Goal: Information Seeking & Learning: Learn about a topic

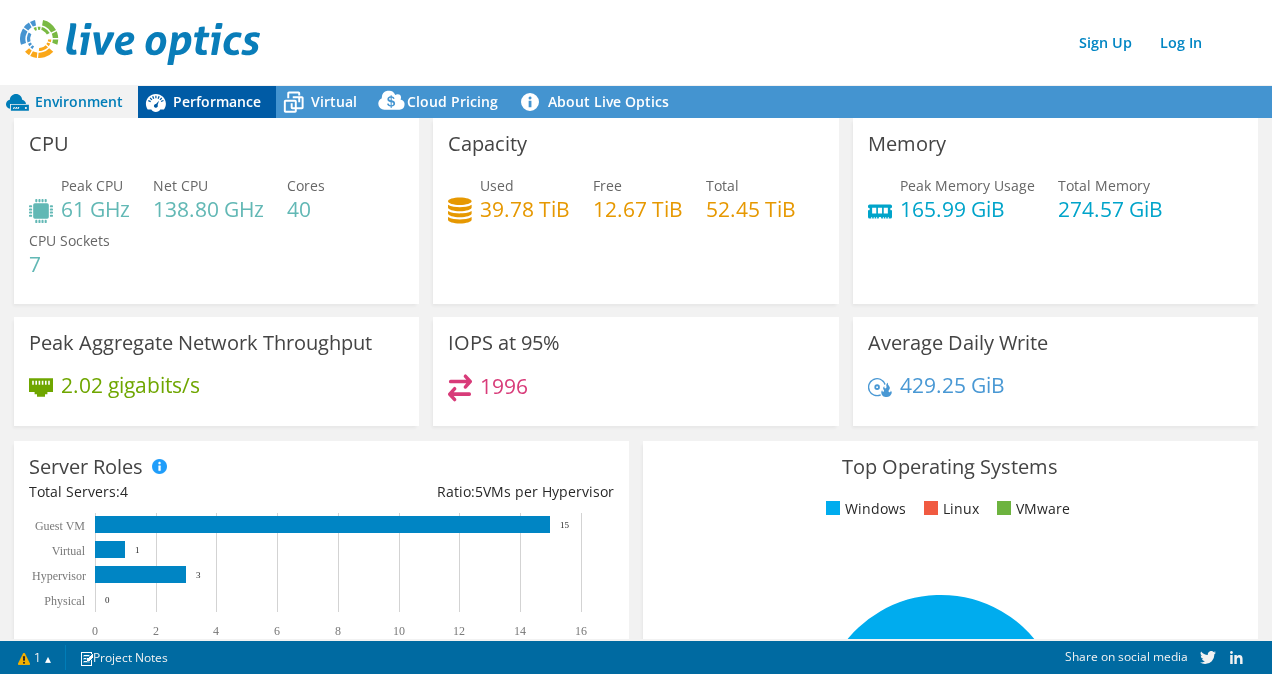
click at [208, 97] on span "Performance" at bounding box center [217, 101] width 88 height 19
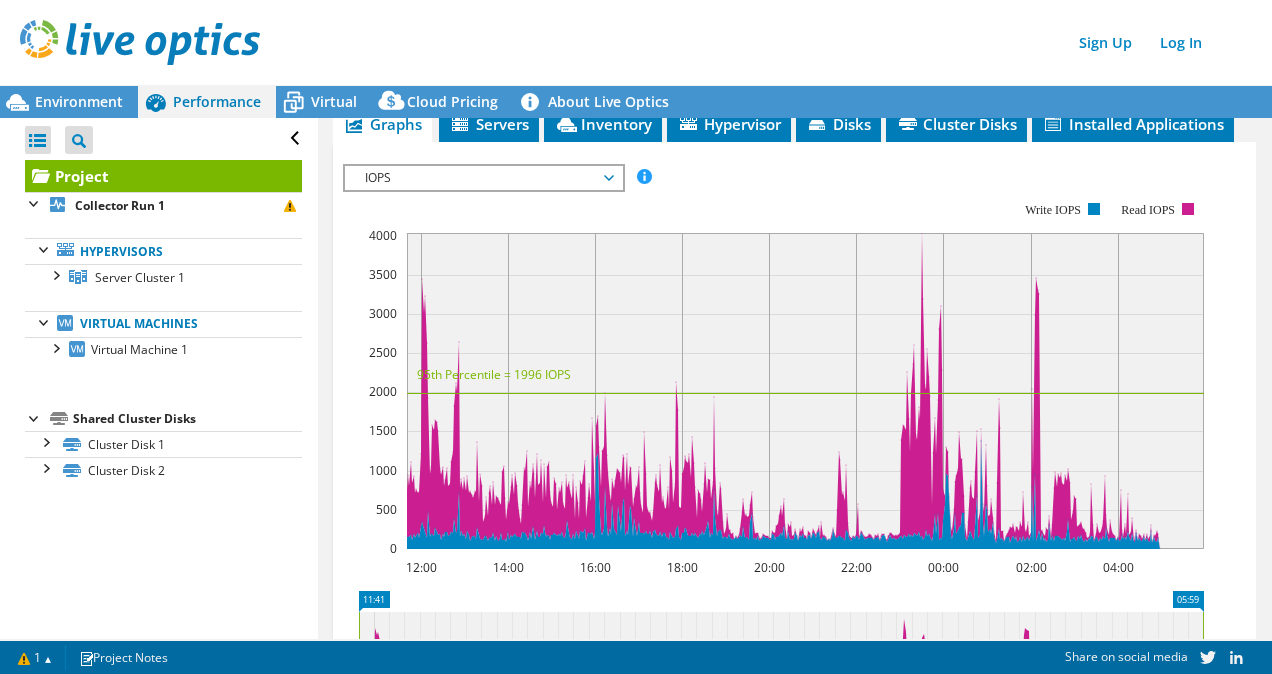
scroll to position [400, 0]
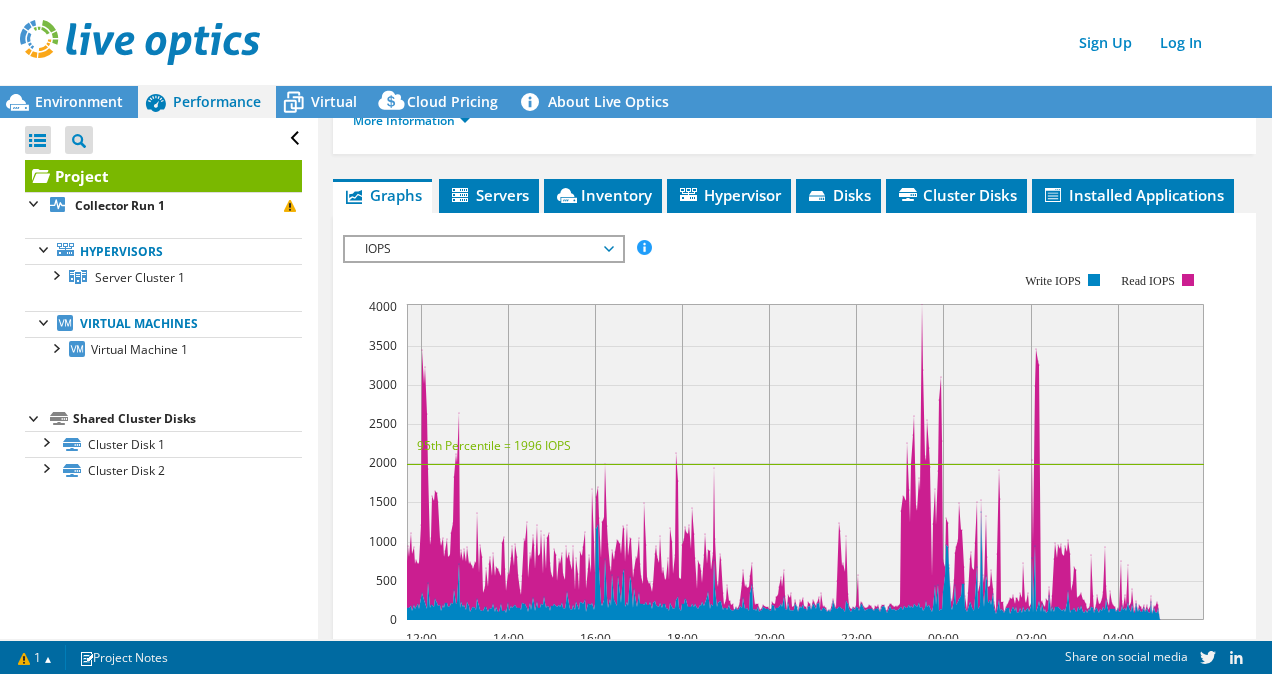
click at [565, 247] on span "IOPS" at bounding box center [483, 249] width 257 height 24
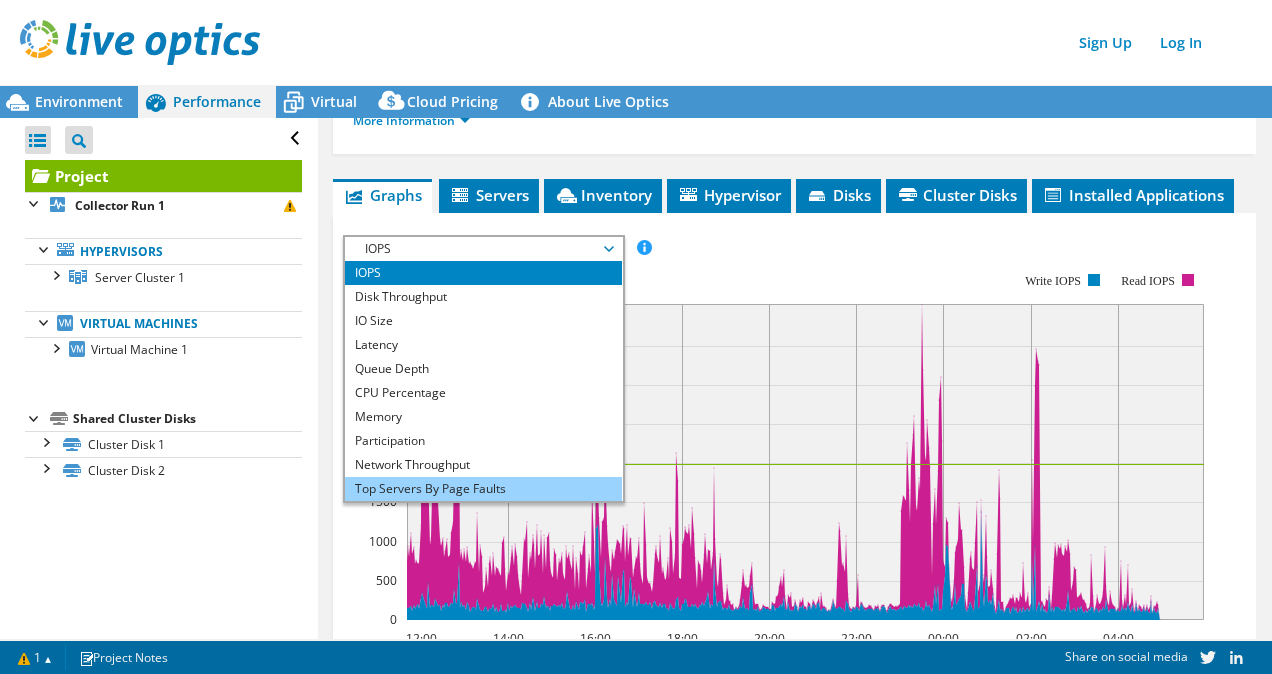
click at [427, 485] on li "Top Servers By Page Faults" at bounding box center [483, 489] width 277 height 24
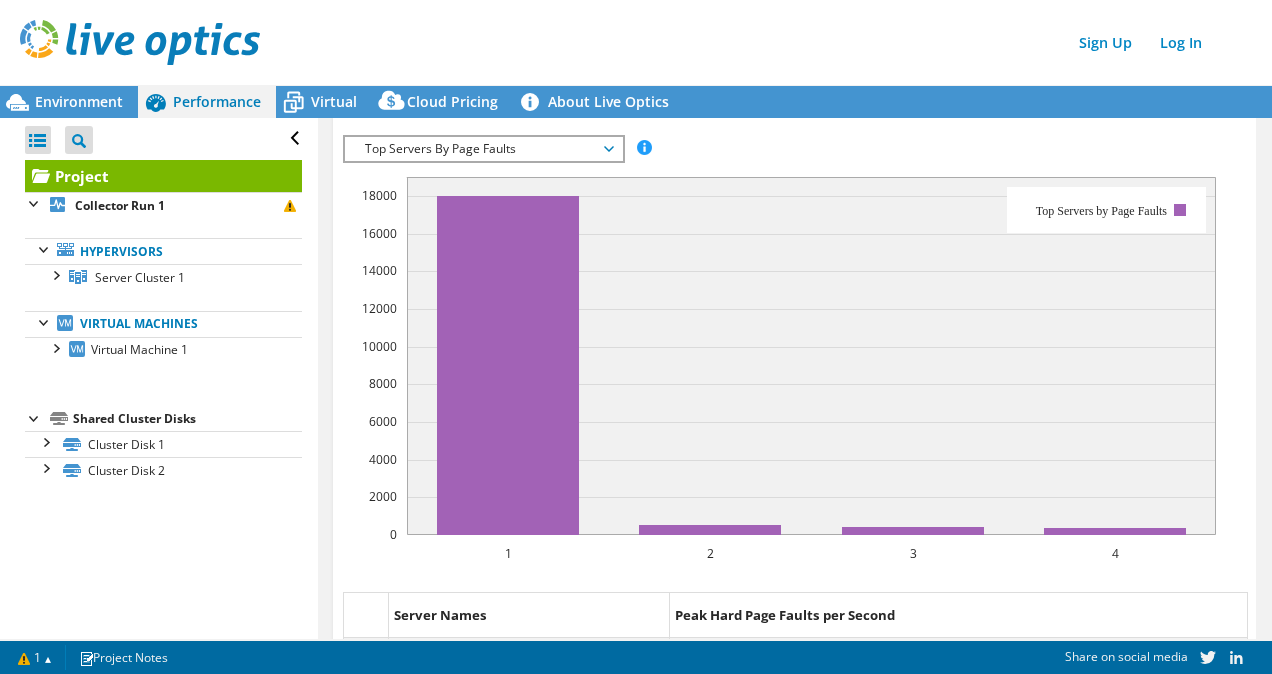
scroll to position [0, 0]
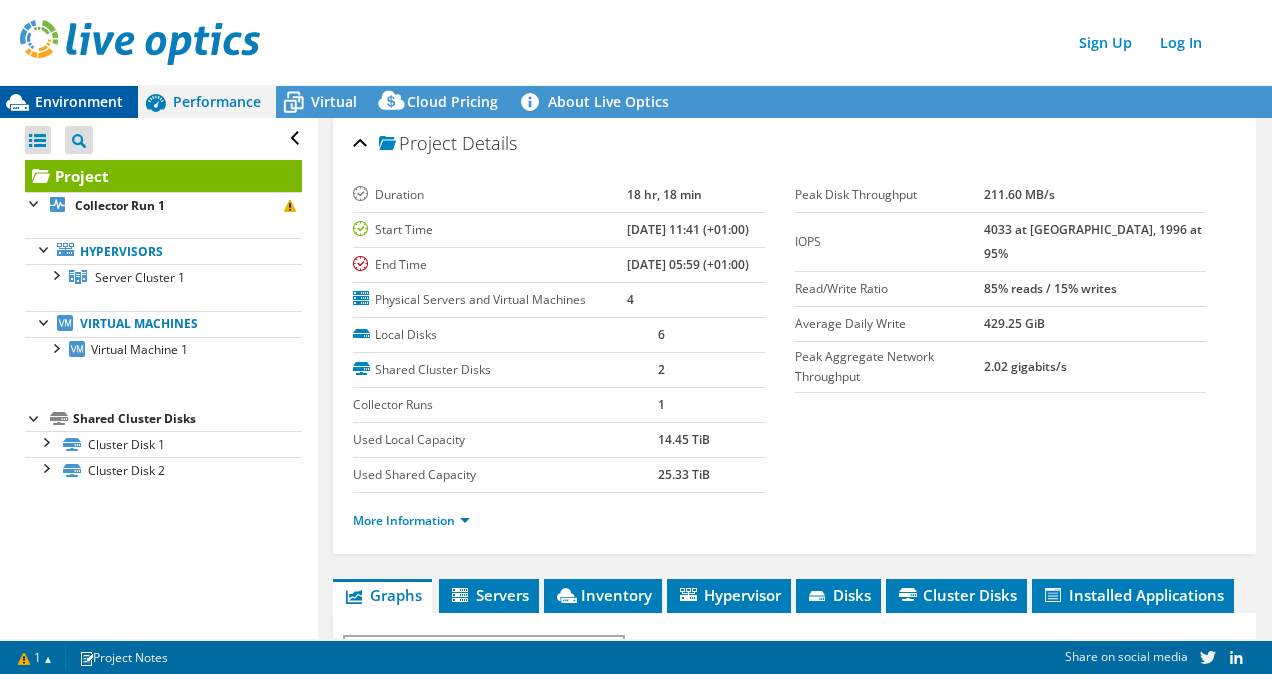
click at [99, 105] on span "Environment" at bounding box center [79, 101] width 88 height 19
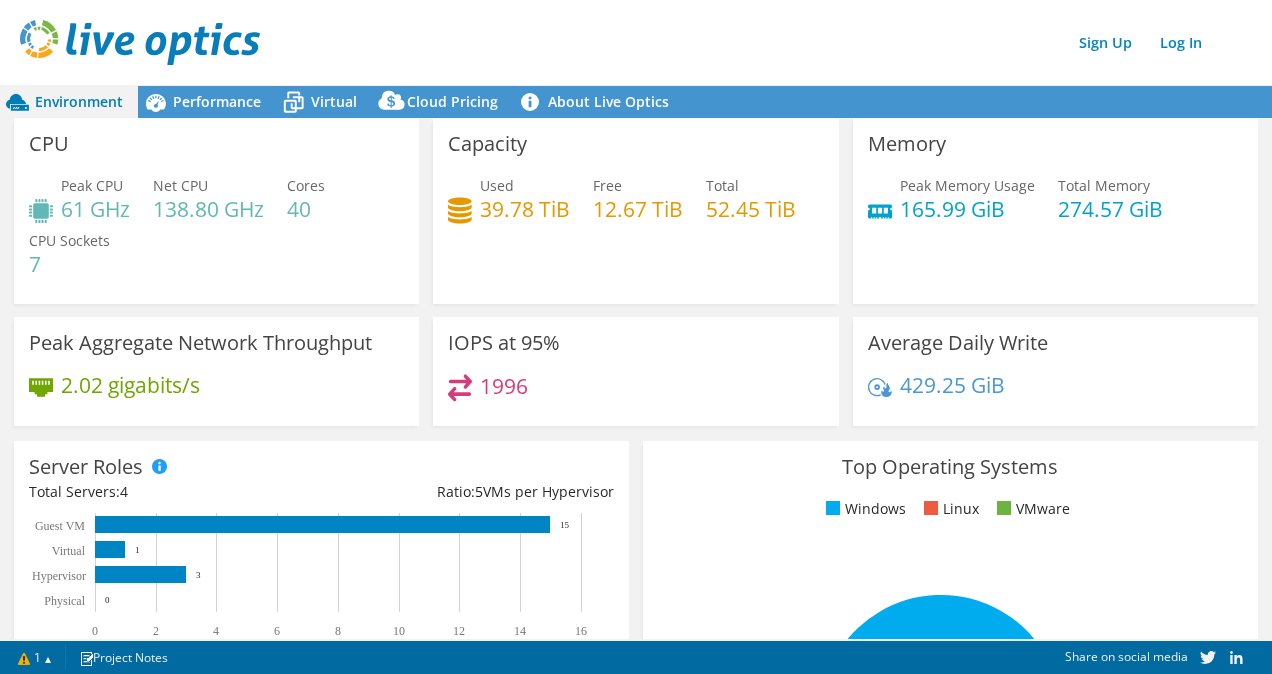
click at [574, 241] on div "Capacity Used 39.78 TiB Free 12.67 TiB Total 52.45 TiB" at bounding box center [635, 211] width 405 height 186
click at [195, 97] on span "Performance" at bounding box center [217, 101] width 88 height 19
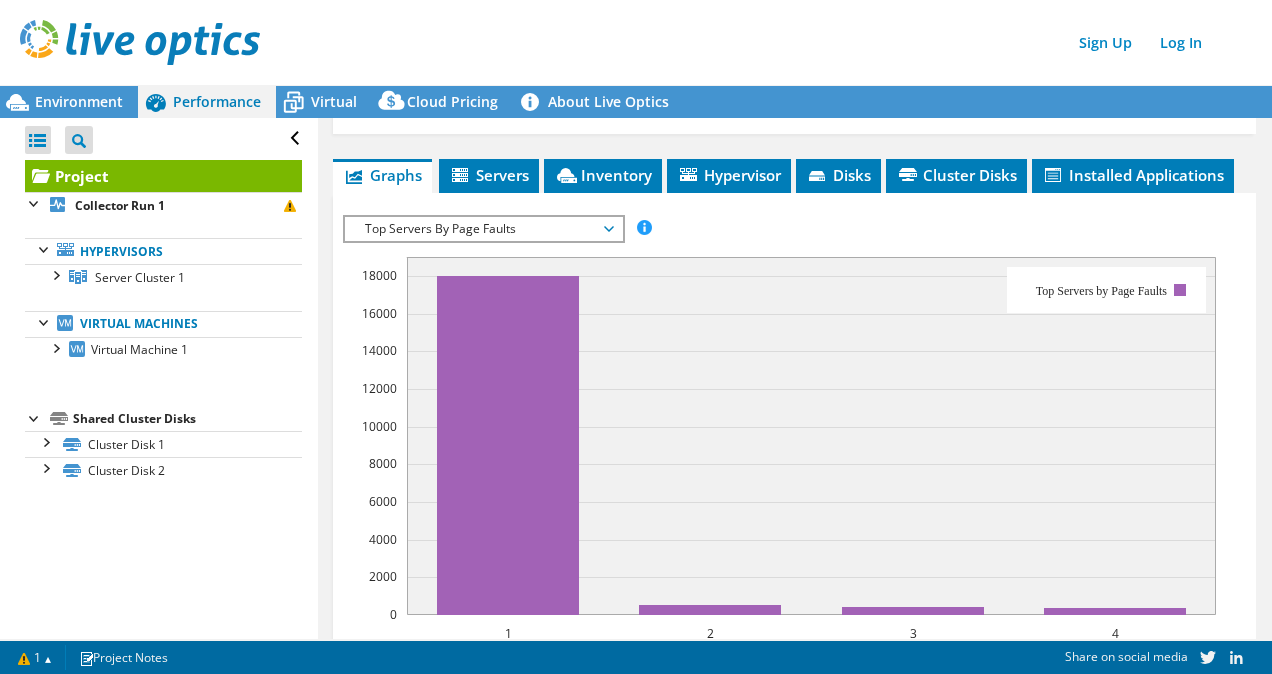
scroll to position [400, 0]
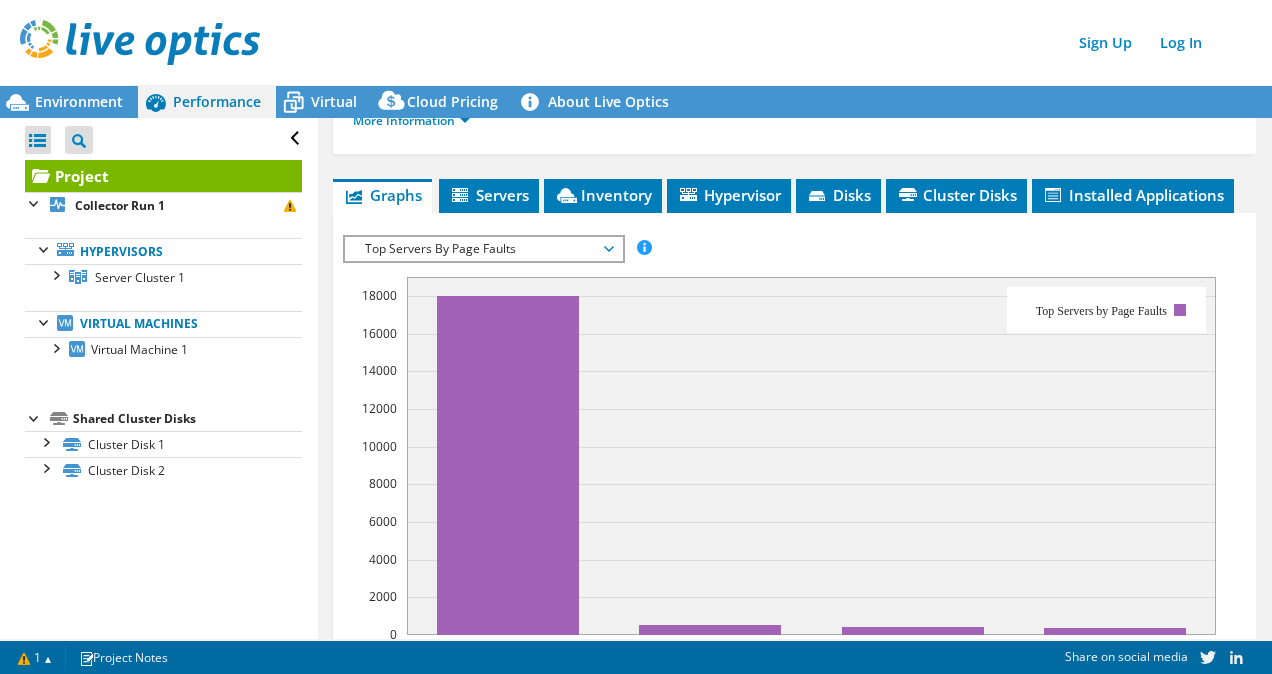
click at [487, 240] on span "Top Servers By Page Faults" at bounding box center [483, 249] width 257 height 24
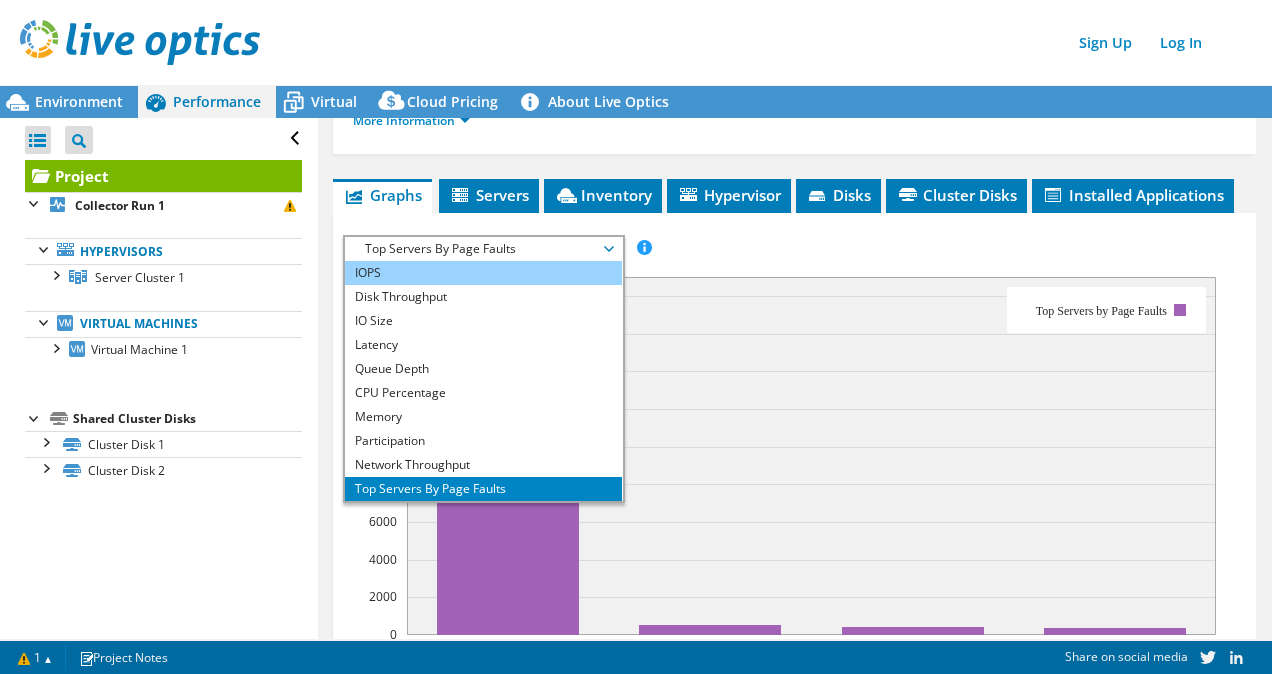
click at [417, 277] on li "IOPS" at bounding box center [483, 273] width 277 height 24
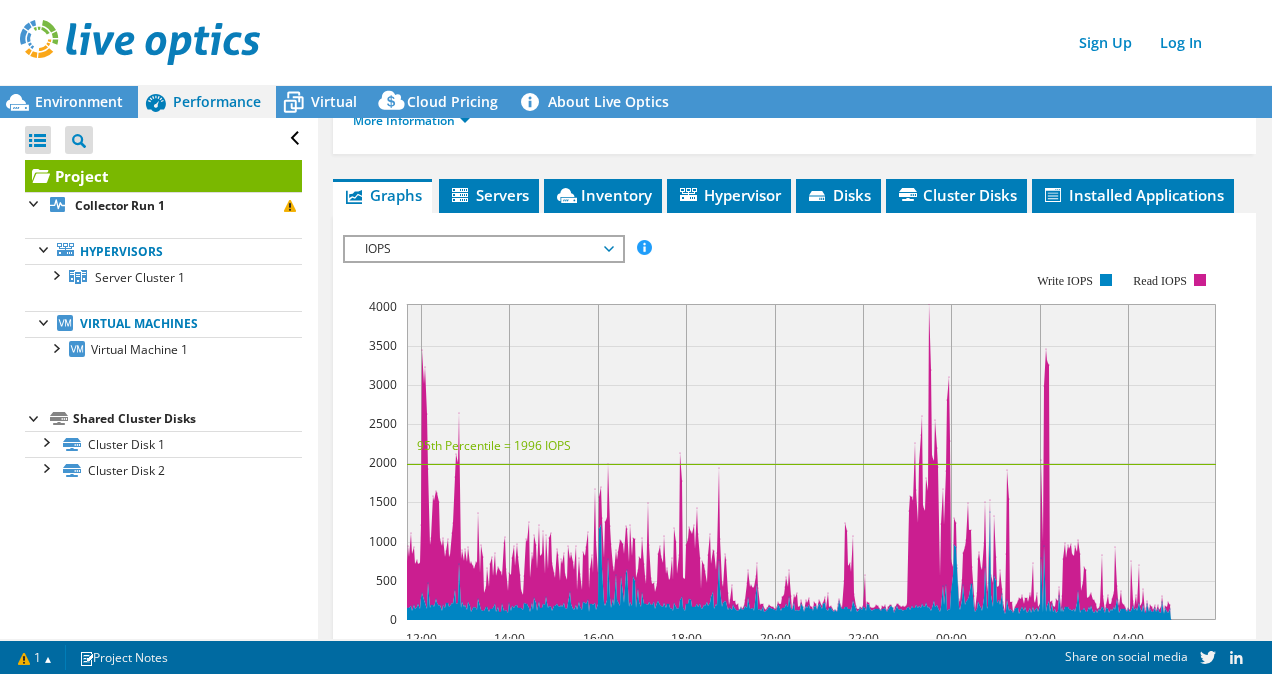
click at [512, 253] on span "IOPS" at bounding box center [483, 249] width 257 height 24
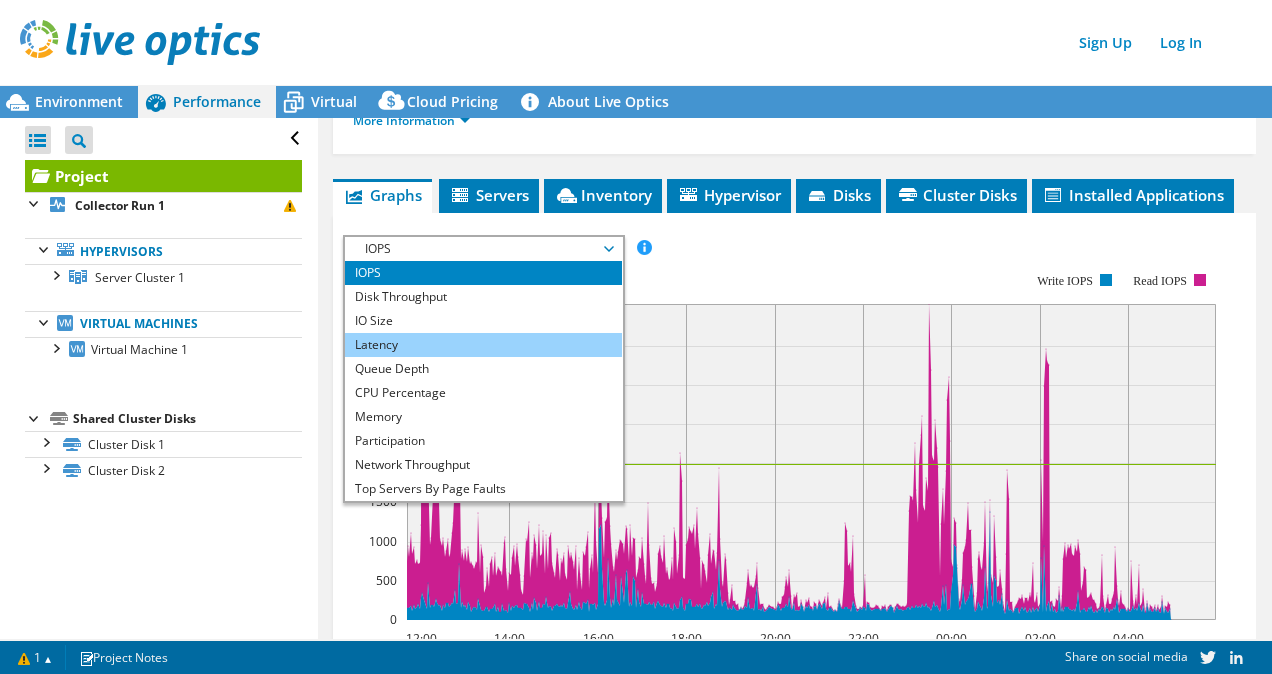
click at [431, 337] on li "Latency" at bounding box center [483, 345] width 277 height 24
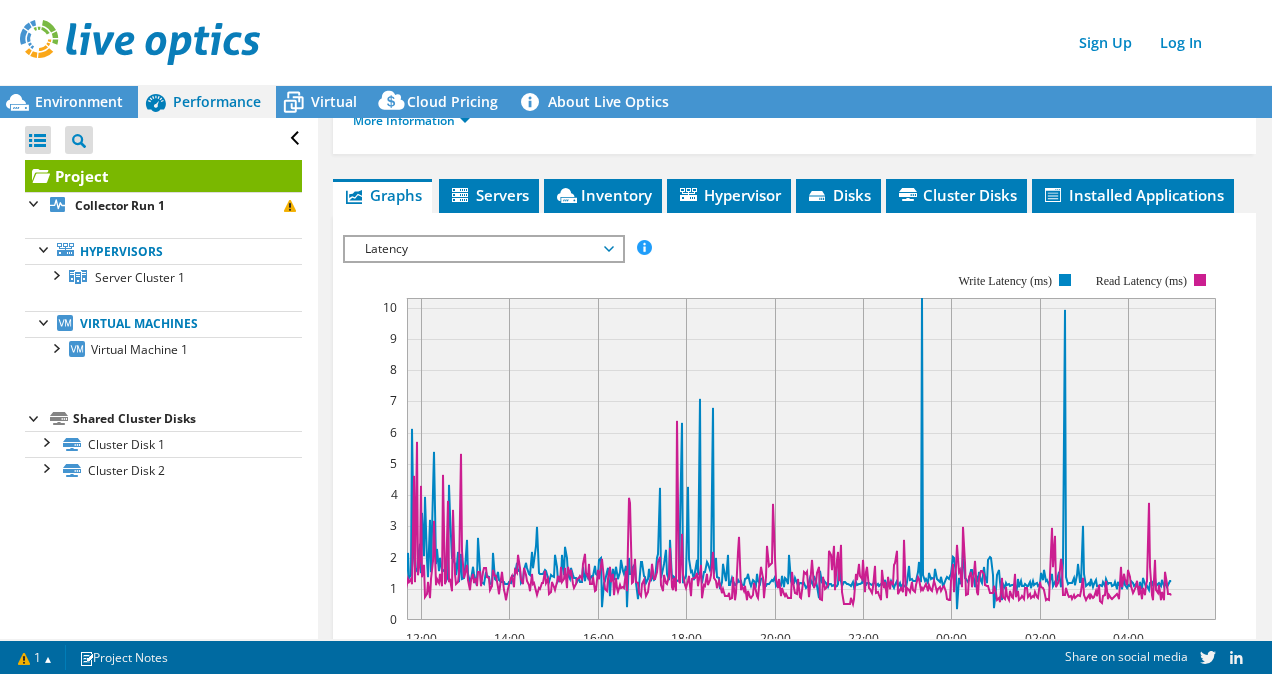
scroll to position [200, 0]
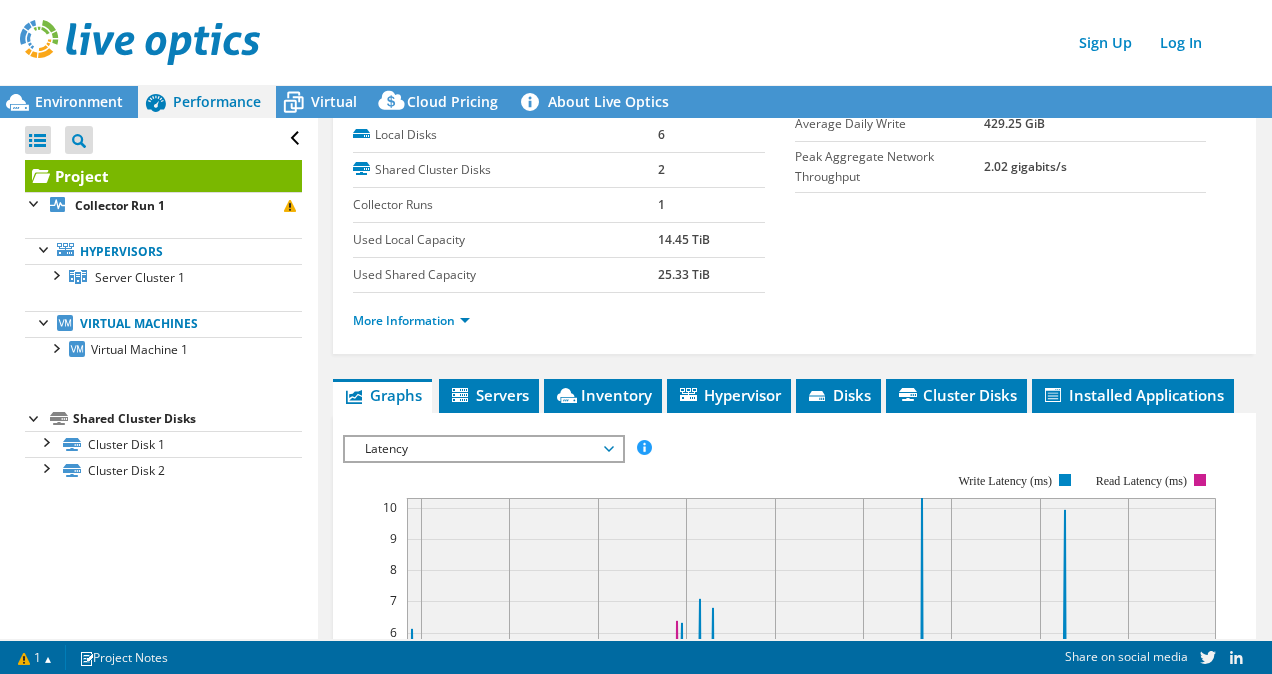
click at [417, 456] on span "Latency" at bounding box center [483, 449] width 257 height 24
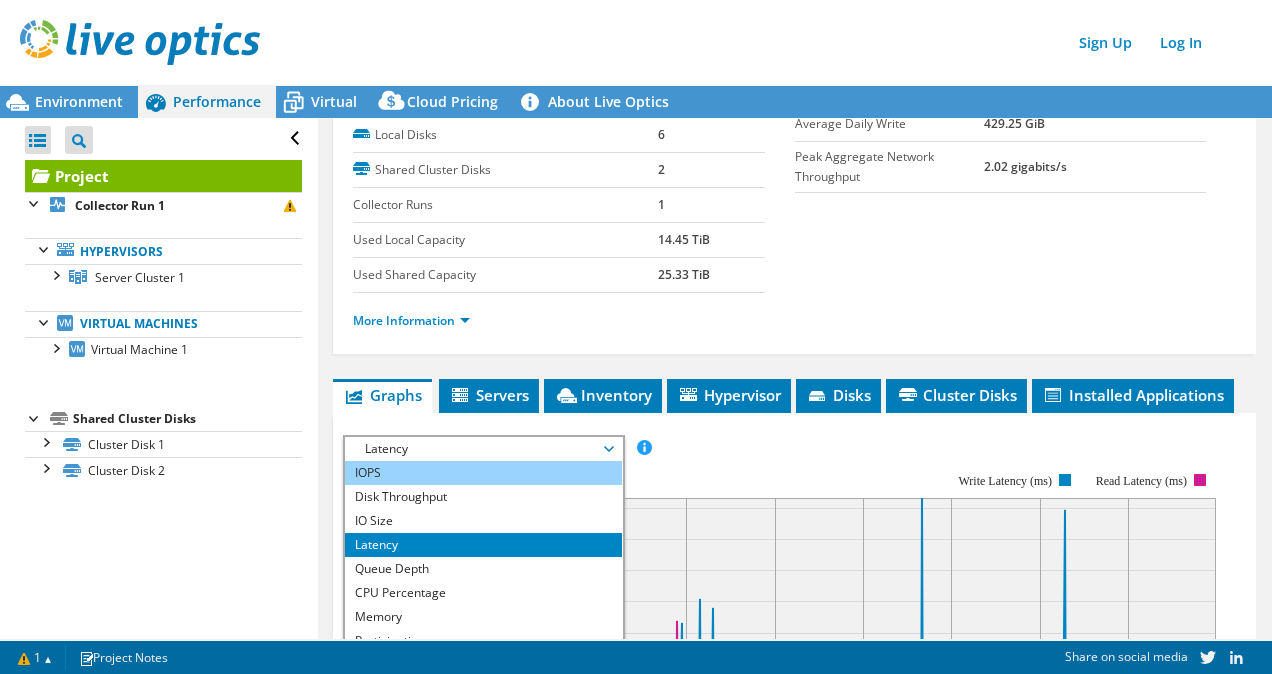
click at [413, 468] on li "IOPS" at bounding box center [483, 473] width 277 height 24
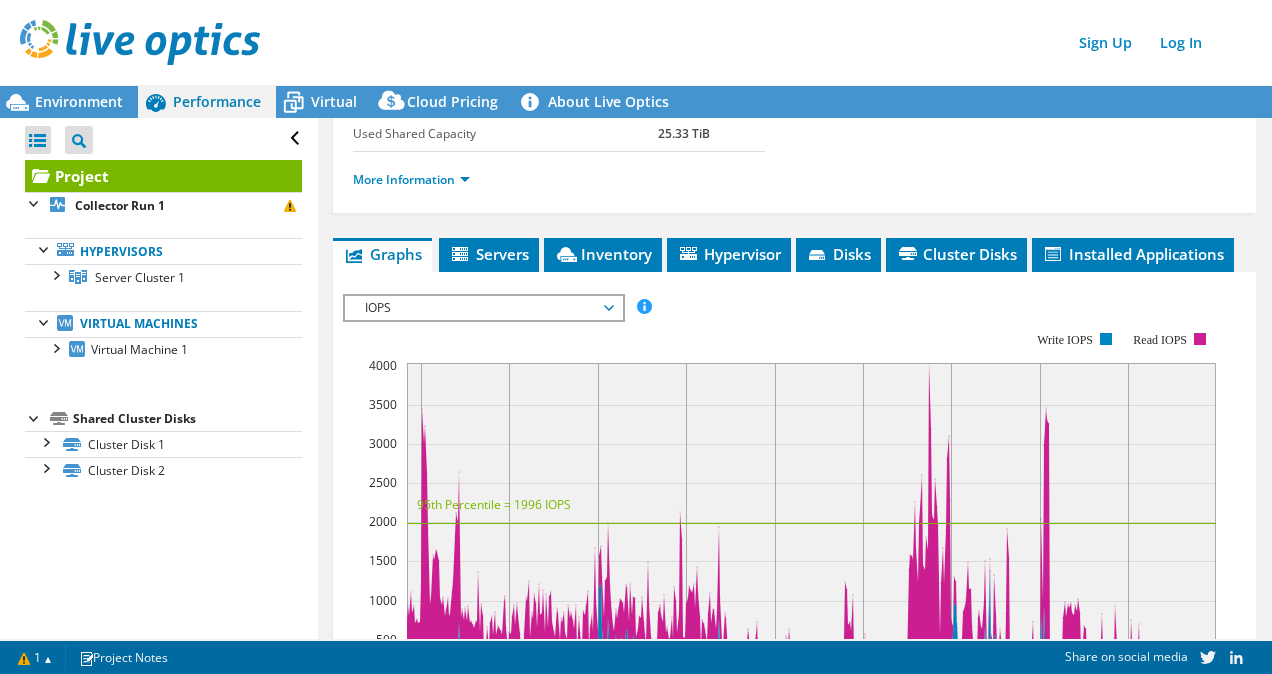
scroll to position [400, 0]
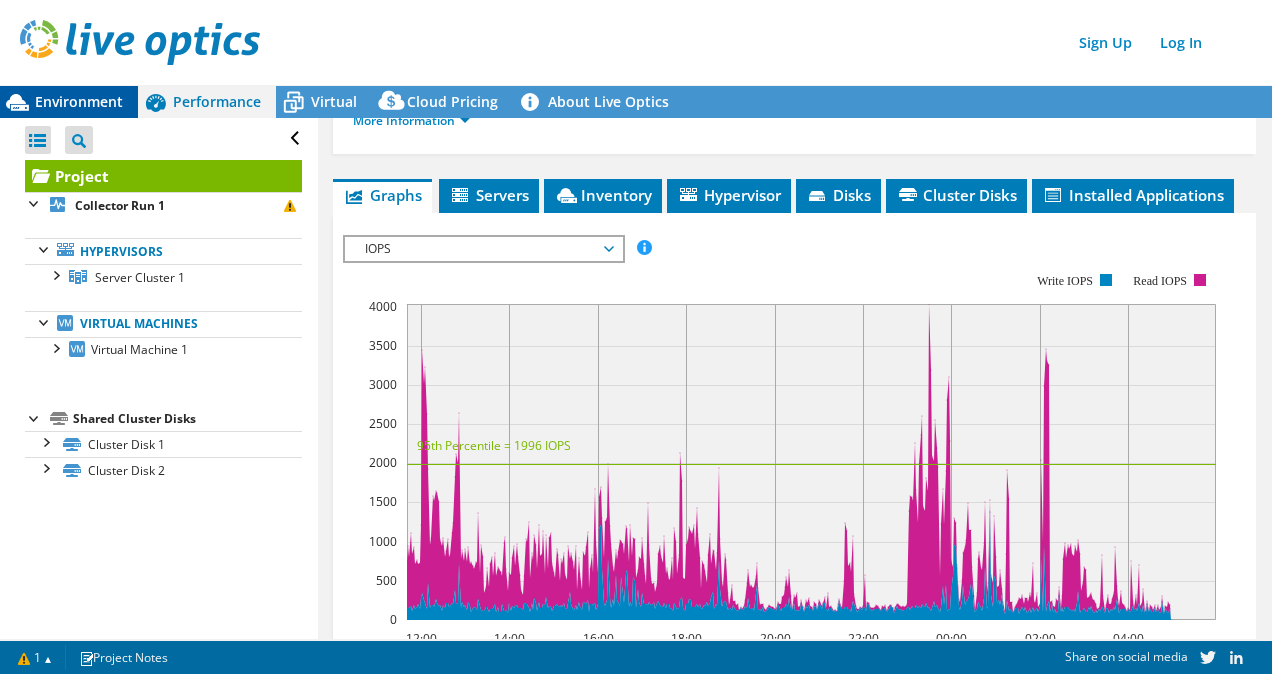
click at [83, 99] on span "Environment" at bounding box center [79, 101] width 88 height 19
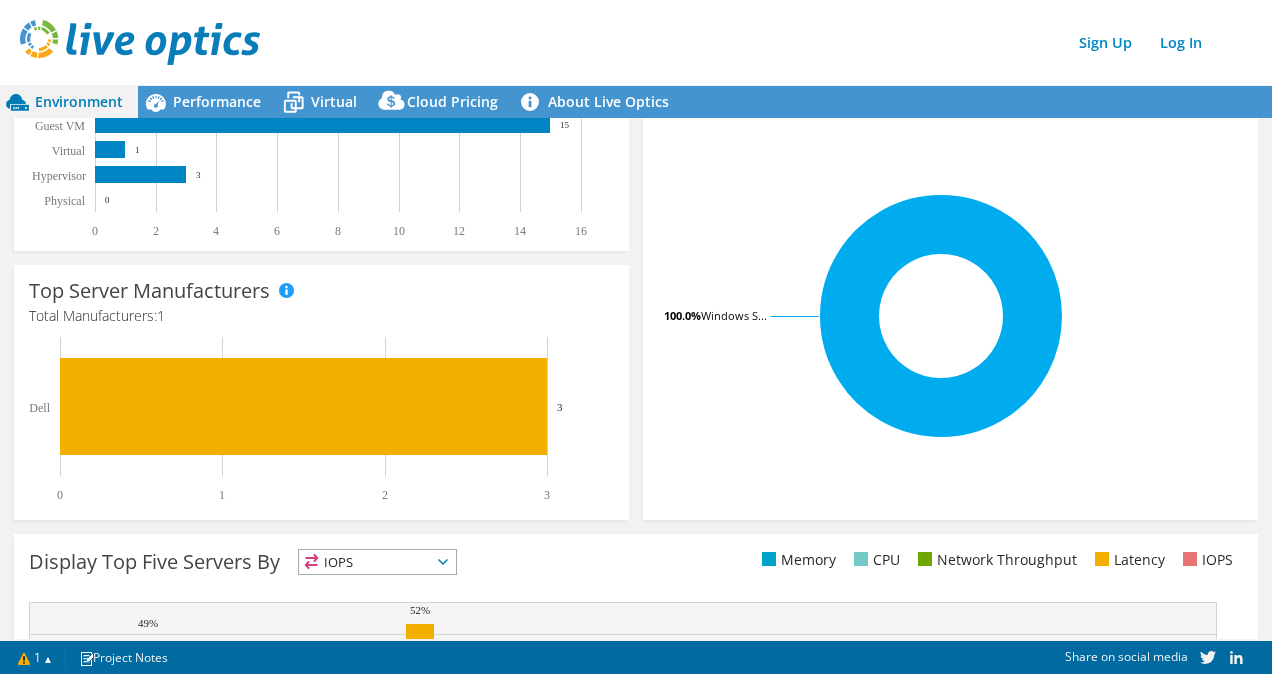
click at [766, 199] on rect at bounding box center [941, 316] width 567 height 350
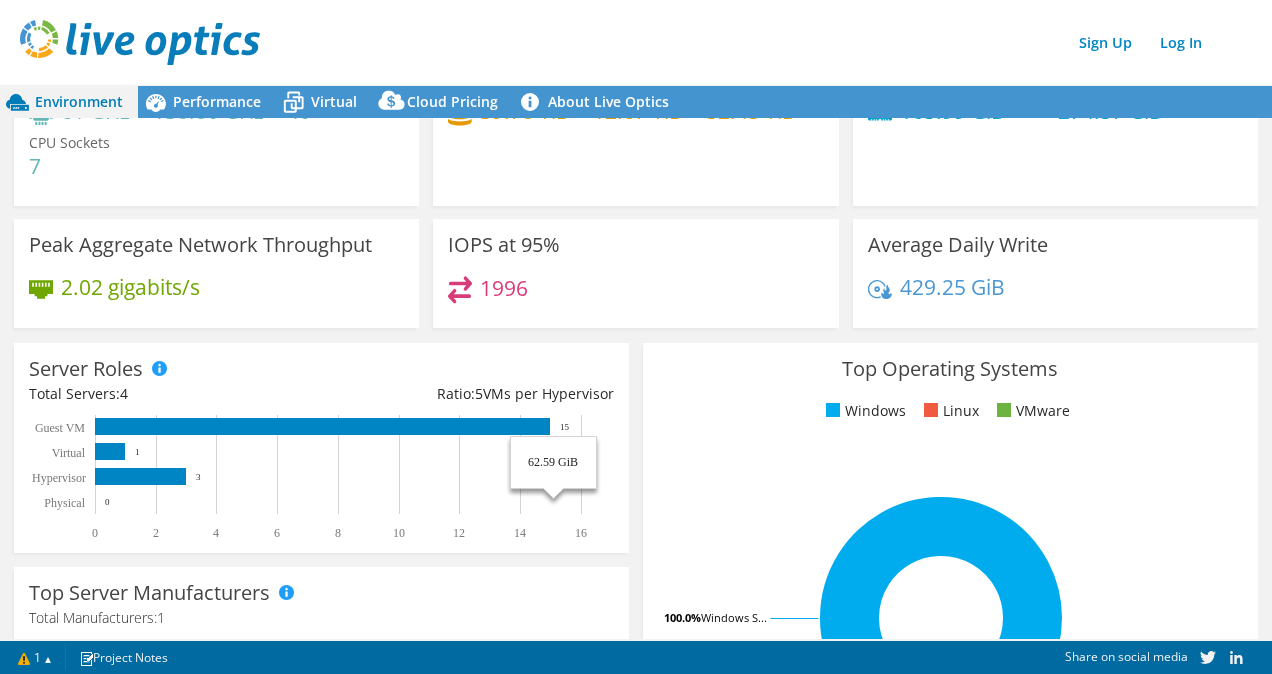
scroll to position [0, 0]
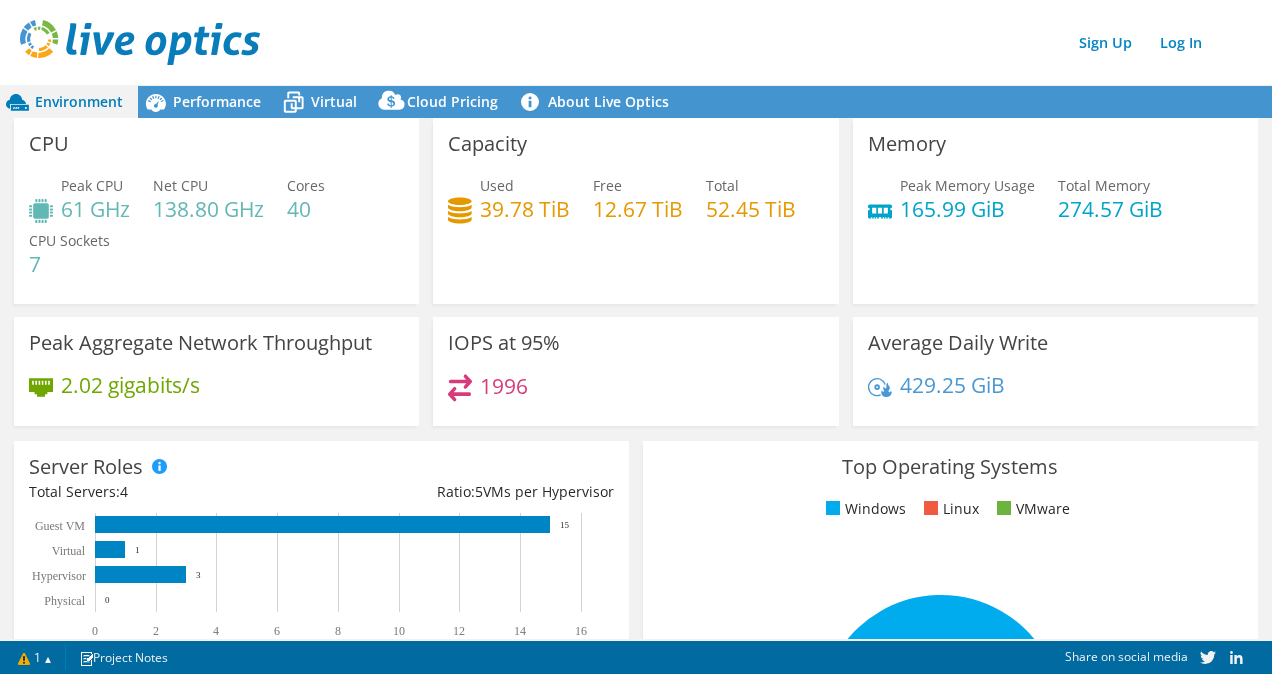
click at [622, 382] on div "1996" at bounding box center [635, 395] width 375 height 43
click at [254, 97] on span "Performance" at bounding box center [217, 101] width 88 height 19
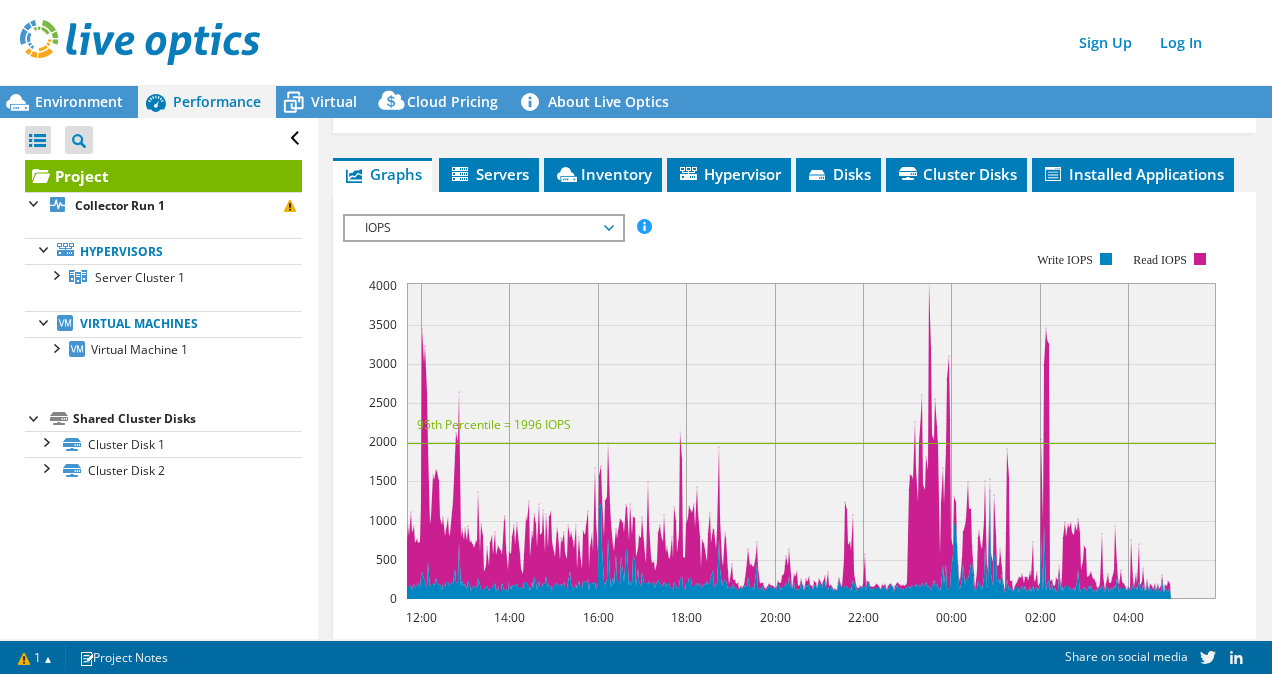
scroll to position [677, 0]
